Goal: Download file/media

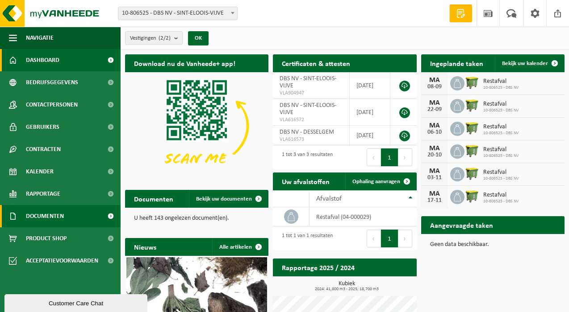
click at [57, 215] on span "Documenten" at bounding box center [45, 216] width 38 height 22
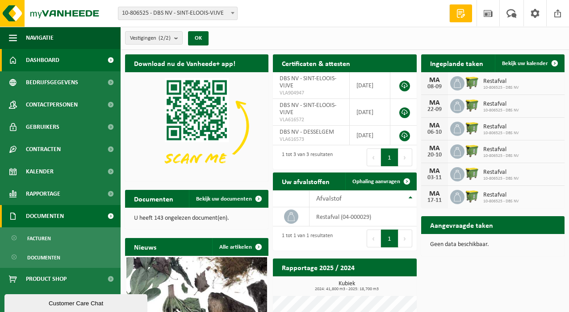
scroll to position [0, 0]
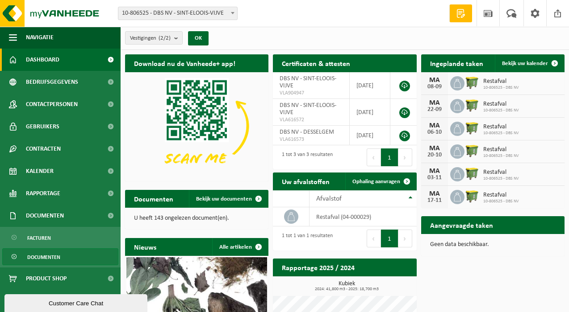
click at [51, 258] on span "Documenten" at bounding box center [43, 257] width 33 height 17
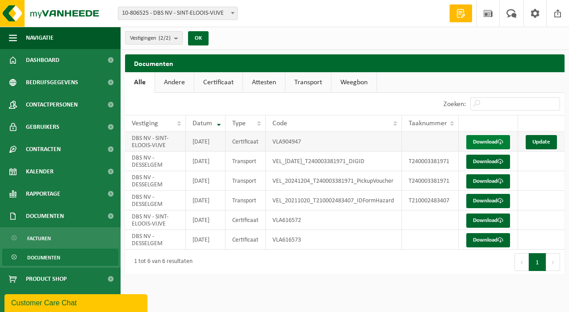
click at [493, 143] on link "Download" at bounding box center [488, 142] width 44 height 14
click at [177, 79] on link "Andere" at bounding box center [174, 82] width 39 height 21
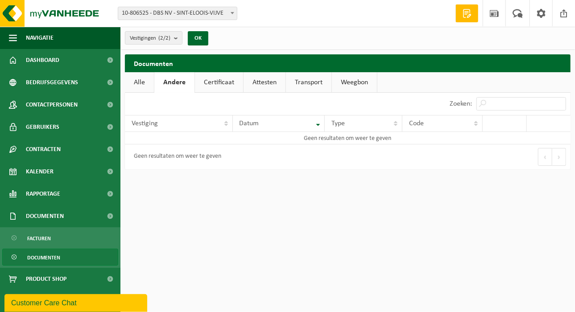
click at [225, 85] on link "Certificaat" at bounding box center [219, 82] width 48 height 21
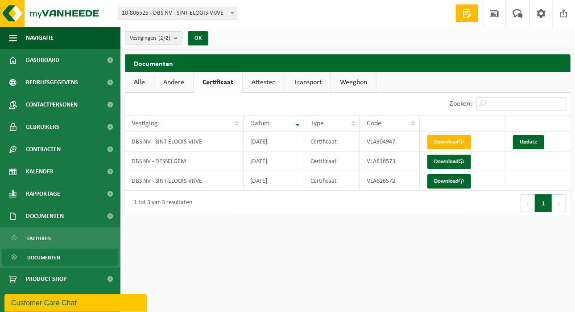
click at [263, 84] on link "Attesten" at bounding box center [264, 82] width 42 height 21
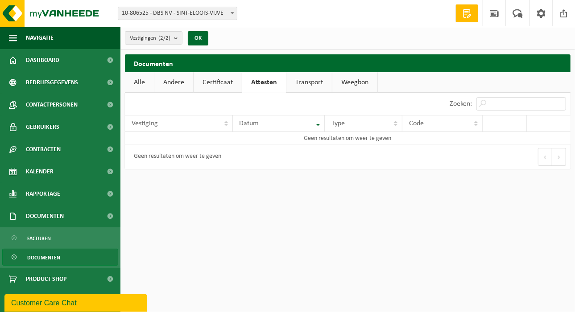
click at [307, 79] on link "Transport" at bounding box center [310, 82] width 46 height 21
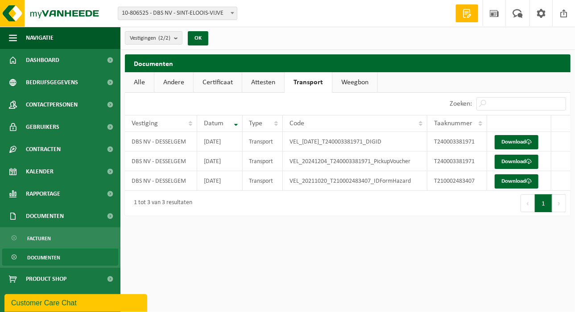
click at [359, 81] on link "Weegbon" at bounding box center [354, 82] width 45 height 21
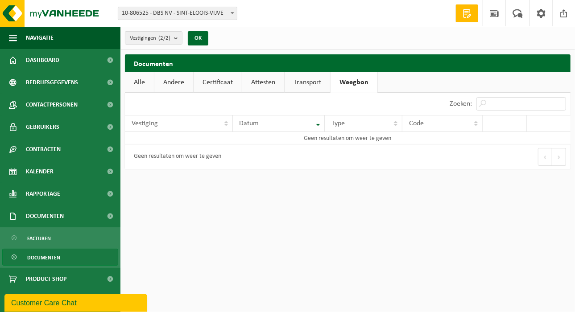
click at [301, 81] on link "Transport" at bounding box center [308, 82] width 46 height 21
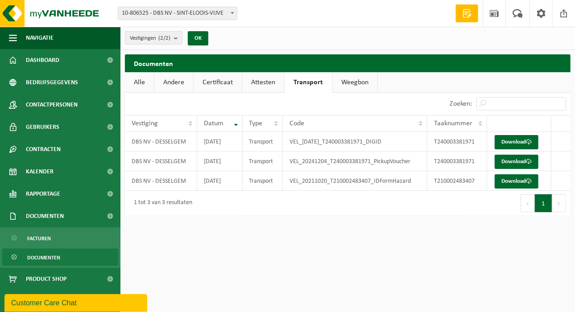
click at [263, 83] on link "Attesten" at bounding box center [263, 82] width 42 height 21
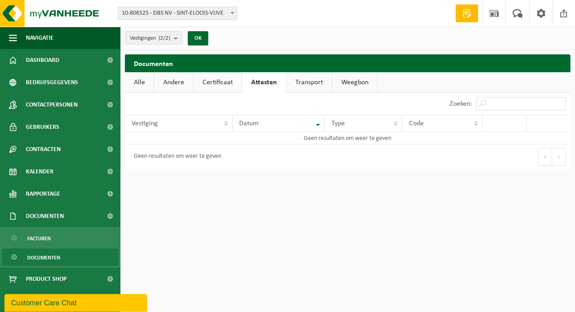
click at [215, 78] on link "Certificaat" at bounding box center [218, 82] width 48 height 21
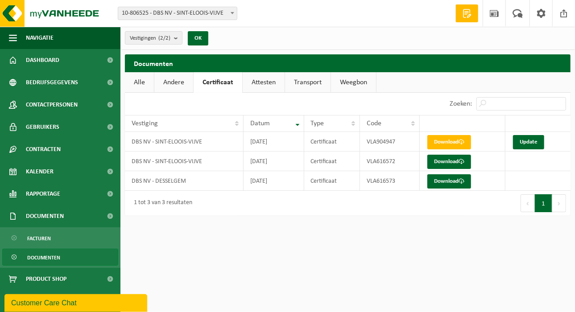
click at [136, 81] on link "Alle" at bounding box center [139, 82] width 29 height 21
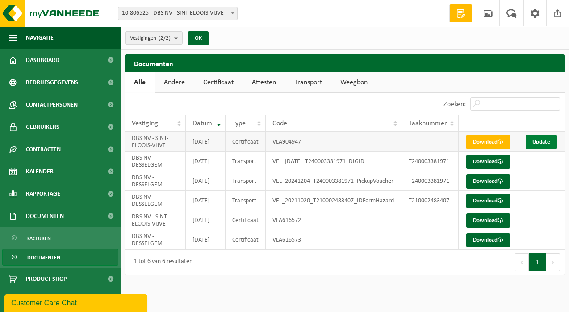
click at [539, 143] on link "Update" at bounding box center [540, 142] width 31 height 14
